Goal: Check status: Check status

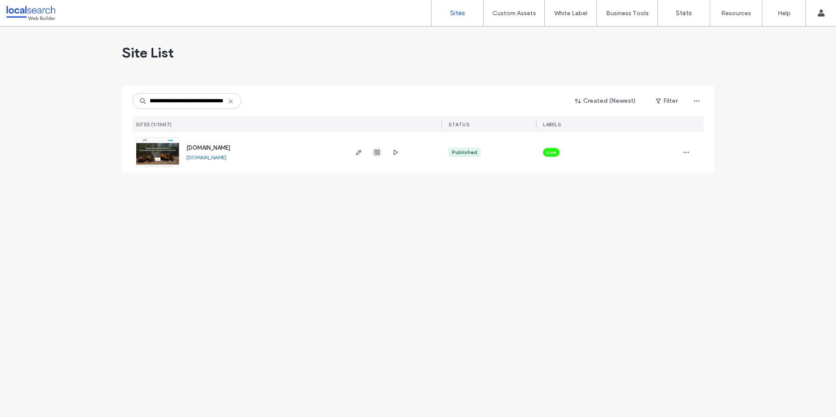
type input "**********"
click at [374, 154] on icon "button" at bounding box center [377, 152] width 7 height 7
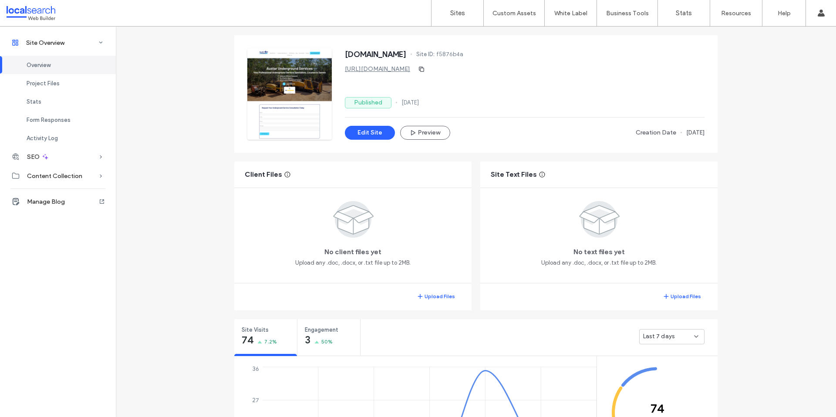
scroll to position [152, 0]
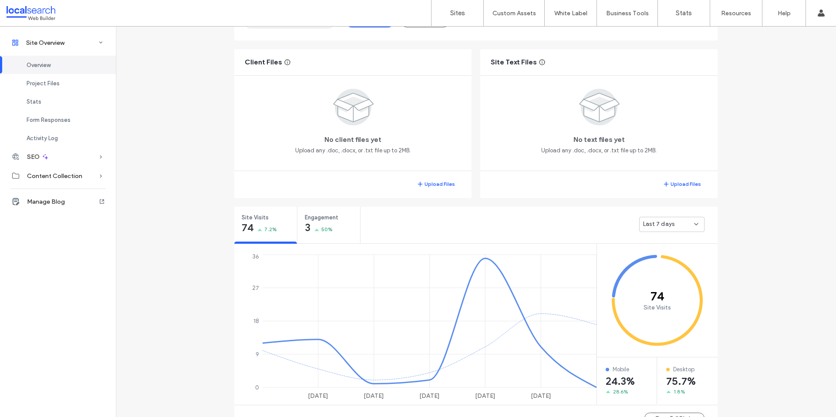
click at [671, 220] on div "Last 7 days" at bounding box center [668, 224] width 51 height 9
click at [658, 269] on span "Last 30 days" at bounding box center [657, 270] width 35 height 9
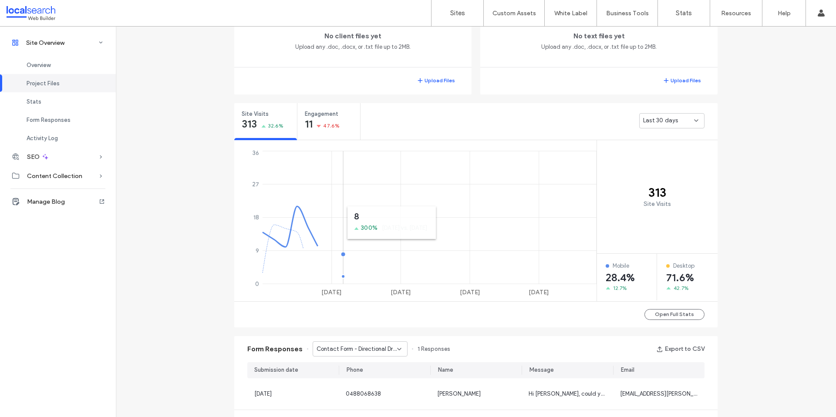
scroll to position [275, 0]
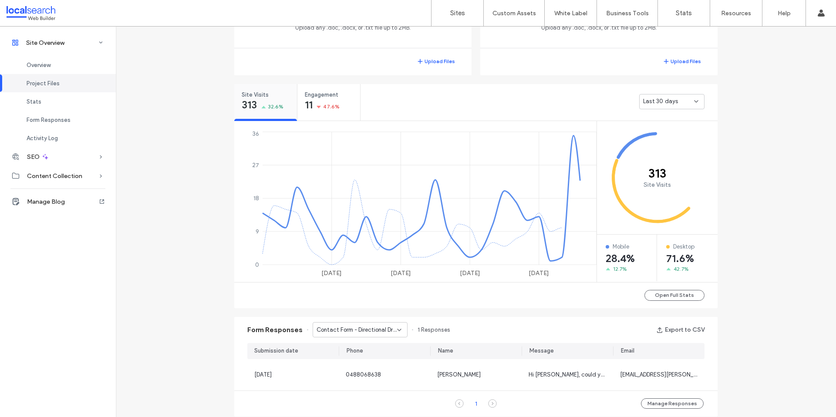
click at [262, 106] on icon at bounding box center [263, 107] width 5 height 3
click at [331, 98] on span "Engagement" at bounding box center [326, 95] width 42 height 9
